Goal: Check status: Check status

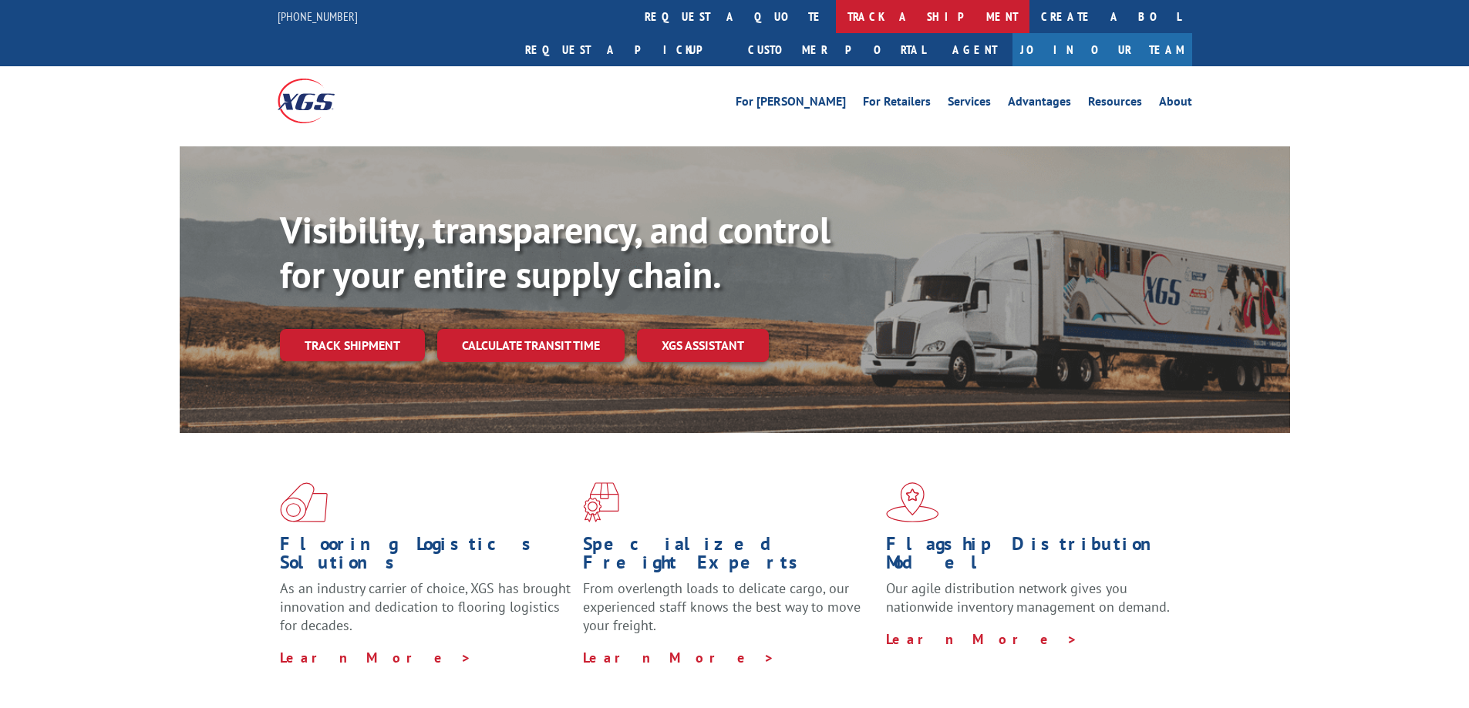
click at [836, 25] on link "track a shipment" at bounding box center [932, 16] width 193 height 33
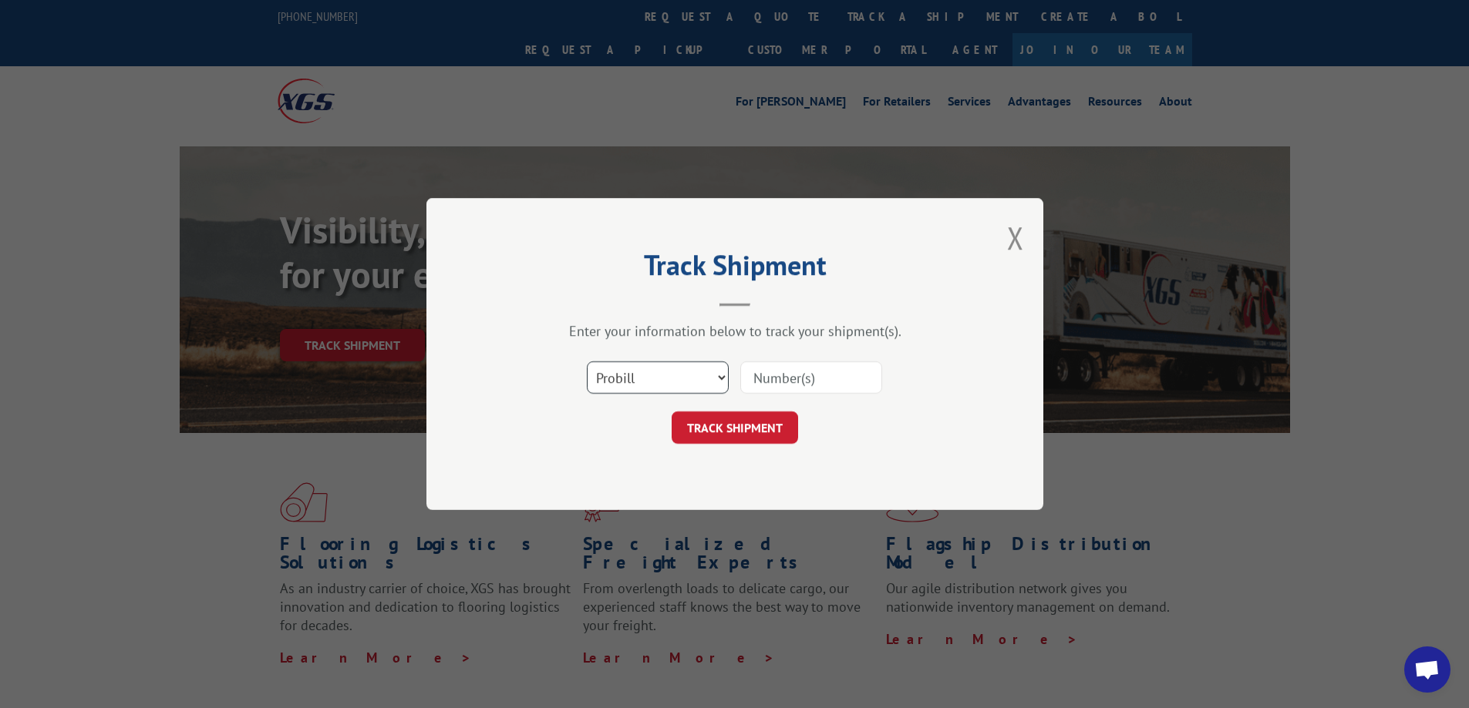
click at [718, 384] on select "Select category... Probill BOL PO" at bounding box center [658, 378] width 142 height 32
select select "bol"
click at [587, 362] on select "Select category... Probill BOL PO" at bounding box center [658, 378] width 142 height 32
paste input "2872285"
type input "2872285"
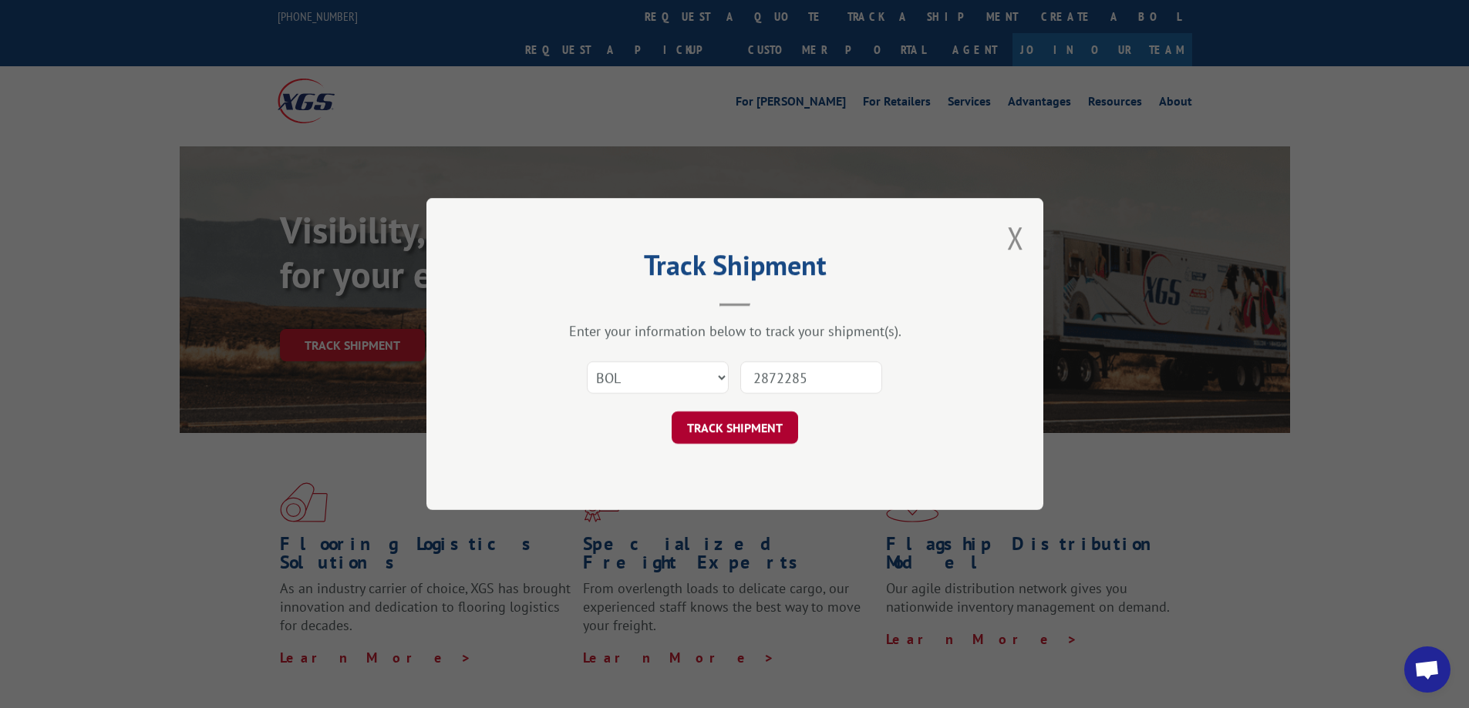
click at [744, 427] on button "TRACK SHIPMENT" at bounding box center [734, 428] width 126 height 32
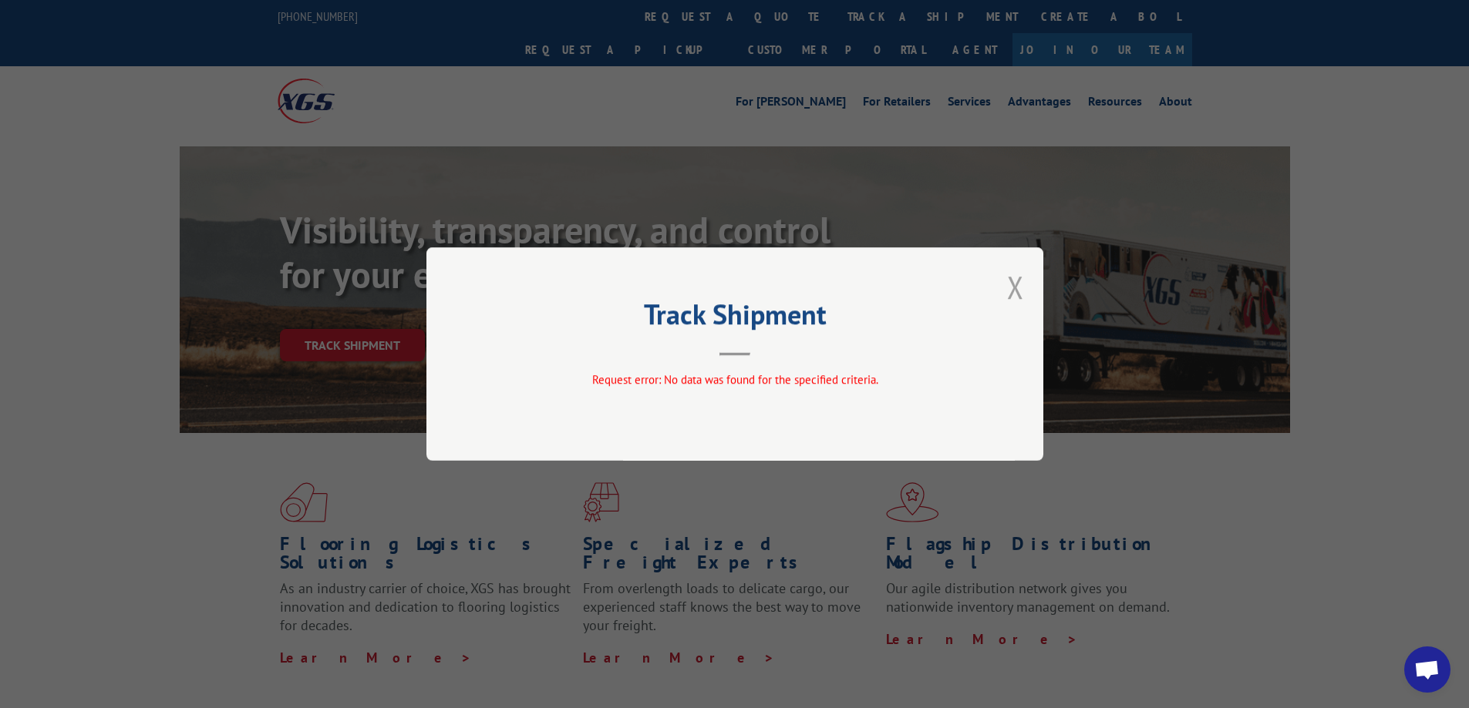
click at [1019, 286] on button "Close modal" at bounding box center [1015, 287] width 17 height 41
